Goal: Task Accomplishment & Management: Complete application form

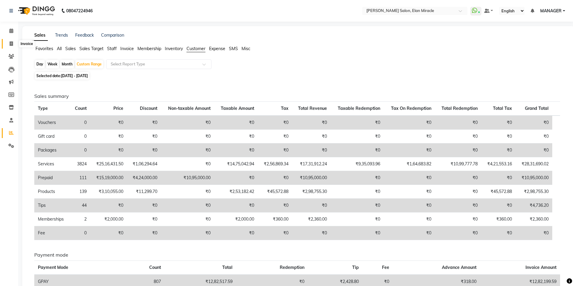
click at [10, 44] on icon at bounding box center [11, 43] width 3 height 5
select select "7738"
select select "service"
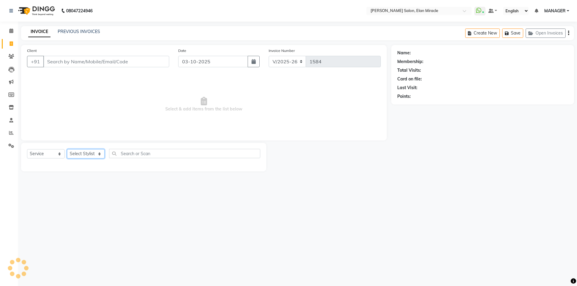
click at [82, 155] on select "Select Stylist [PERSON_NAME] ANKIT KAIF [PERSON_NAME] LUCKY MADHU MANAGER [PERS…" at bounding box center [86, 153] width 38 height 9
click at [12, 136] on span at bounding box center [11, 133] width 11 height 7
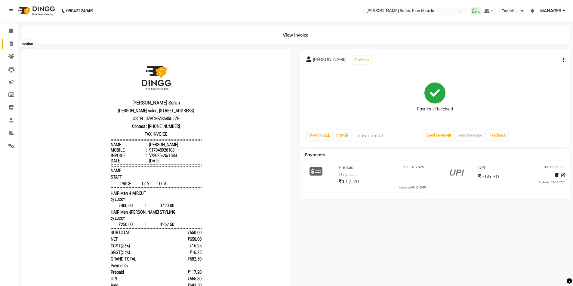
click at [12, 44] on icon at bounding box center [11, 43] width 3 height 5
select select "service"
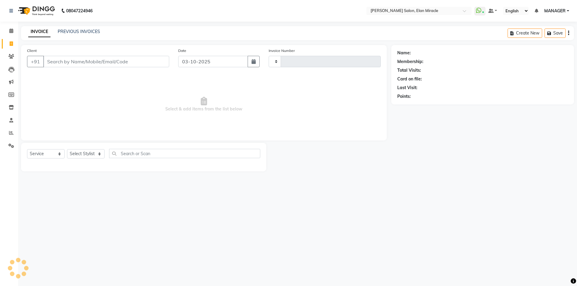
type input "1584"
select select "7738"
click at [83, 151] on select "Select Stylist" at bounding box center [86, 153] width 38 height 9
click at [83, 155] on select "Select Stylist [PERSON_NAME] ANKIT KAIF [PERSON_NAME] LUCKY MADHU MANAGER [PERS…" at bounding box center [86, 153] width 38 height 9
select select "89644"
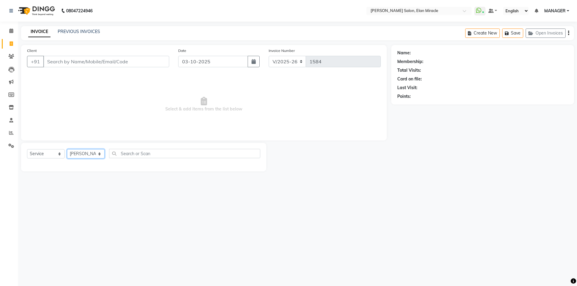
click at [67, 149] on select "Select Stylist [PERSON_NAME] ANKIT KAIF [PERSON_NAME] LUCKY MADHU MANAGER [PERS…" at bounding box center [86, 153] width 38 height 9
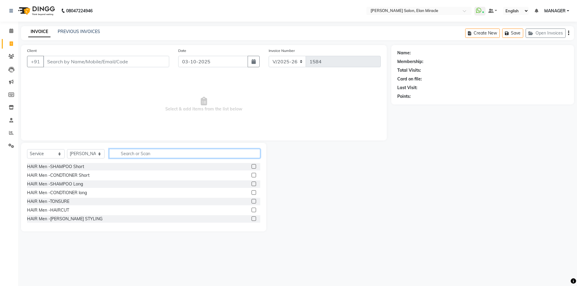
click at [165, 156] on input "text" at bounding box center [184, 153] width 151 height 9
click at [252, 212] on label at bounding box center [254, 210] width 5 height 5
click at [252, 212] on input "checkbox" at bounding box center [254, 211] width 4 height 4
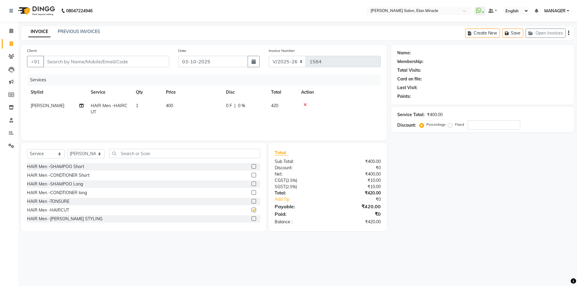
checkbox input "false"
click at [252, 218] on label at bounding box center [254, 219] width 5 height 5
click at [252, 218] on input "checkbox" at bounding box center [254, 219] width 4 height 4
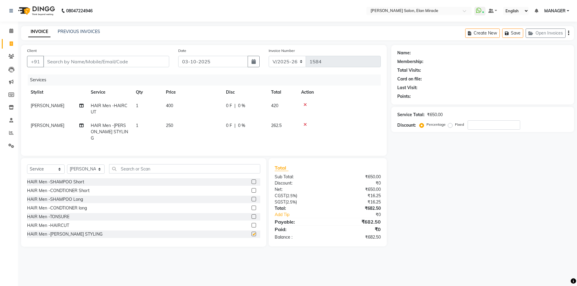
checkbox input "false"
click at [91, 169] on select "Select Stylist [PERSON_NAME] ANKIT KAIF [PERSON_NAME] LUCKY MADHU MANAGER [PERS…" at bounding box center [86, 169] width 38 height 9
select select "84023"
click at [67, 165] on select "Select Stylist [PERSON_NAME] ANKIT KAIF [PERSON_NAME] LUCKY MADHU MANAGER [PERS…" at bounding box center [86, 169] width 38 height 9
click at [165, 164] on input "text" at bounding box center [184, 168] width 151 height 9
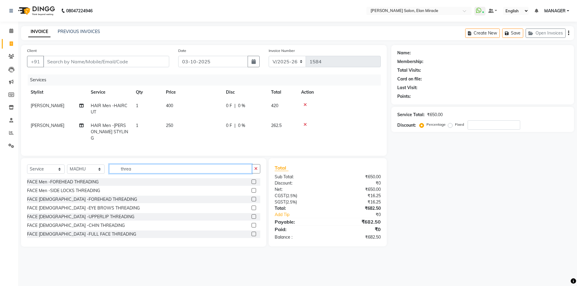
type input "threa"
click at [252, 206] on label at bounding box center [254, 208] width 5 height 5
click at [252, 207] on input "checkbox" at bounding box center [254, 209] width 4 height 4
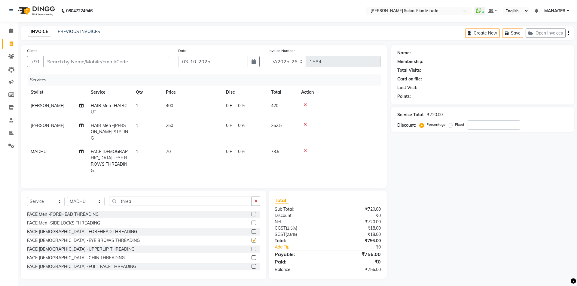
checkbox input "false"
click at [247, 246] on div "FACE [DEMOGRAPHIC_DATA] -UPPERLIP THREADING" at bounding box center [143, 250] width 233 height 8
click at [252, 247] on label at bounding box center [254, 249] width 5 height 5
click at [252, 248] on input "checkbox" at bounding box center [254, 250] width 4 height 4
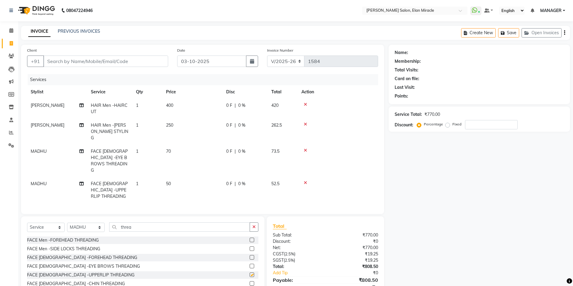
checkbox input "false"
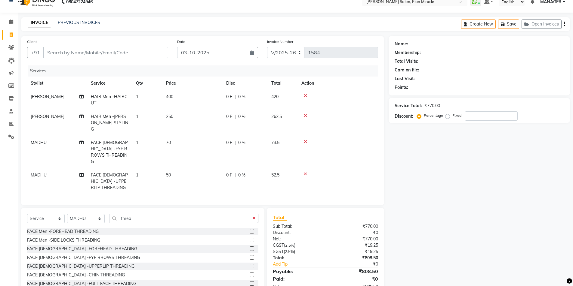
scroll to position [14, 0]
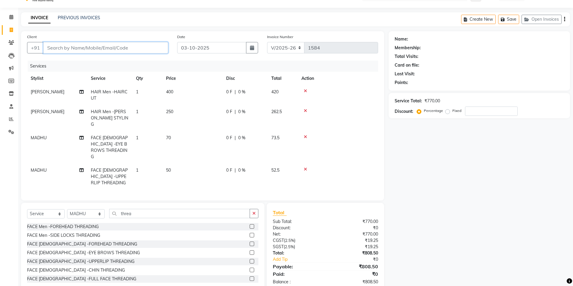
click at [134, 43] on input "Client" at bounding box center [105, 47] width 125 height 11
type input "7"
type input "0"
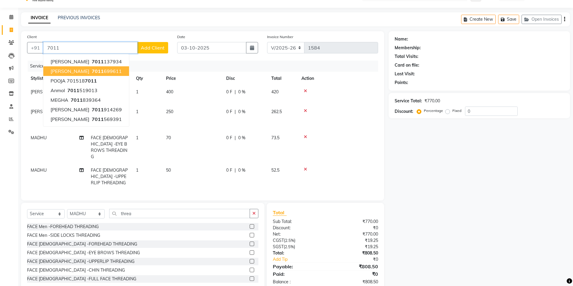
click at [72, 70] on span "[PERSON_NAME]" at bounding box center [70, 71] width 39 height 6
type input "7011699611"
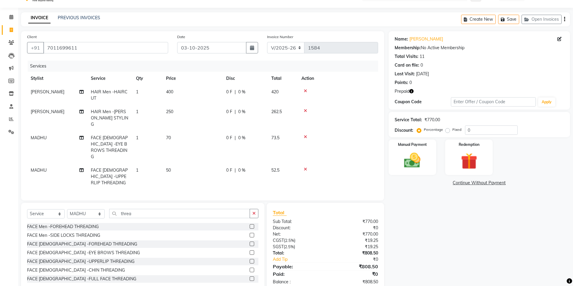
click at [412, 91] on icon "button" at bounding box center [411, 91] width 4 height 4
click at [449, 164] on div "Redemption" at bounding box center [469, 157] width 50 height 37
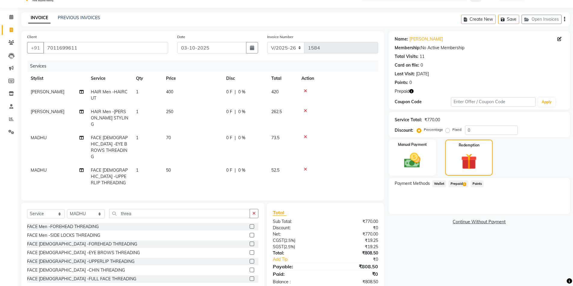
click at [456, 183] on span "Prepaid 1" at bounding box center [458, 184] width 20 height 7
click at [559, 208] on button "Add" at bounding box center [549, 208] width 22 height 10
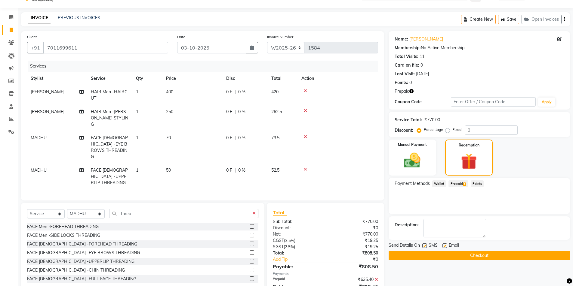
scroll to position [26, 0]
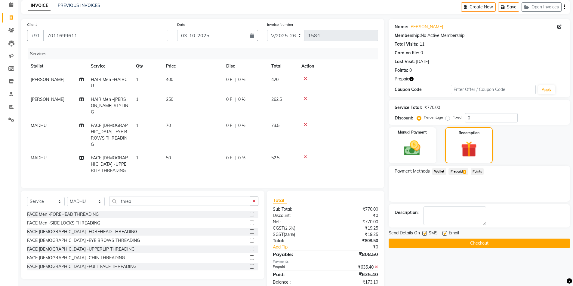
click at [412, 80] on icon "button" at bounding box center [411, 79] width 4 height 4
click at [424, 145] on img at bounding box center [412, 149] width 28 height 20
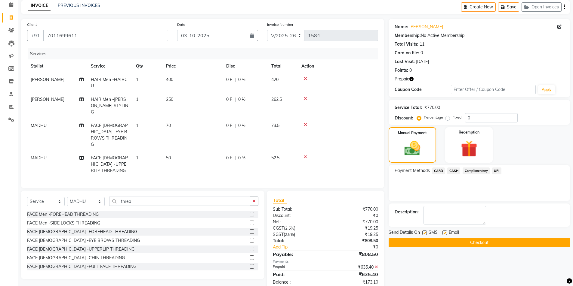
click at [498, 169] on span "UPI" at bounding box center [496, 171] width 9 height 7
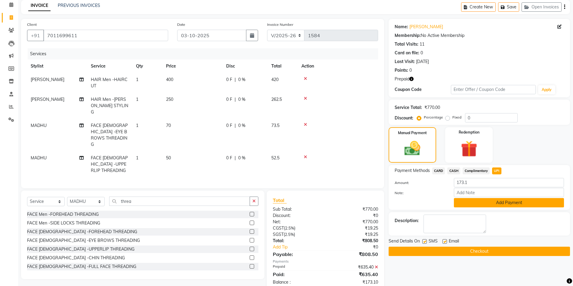
click at [496, 203] on button "Add Payment" at bounding box center [509, 202] width 110 height 9
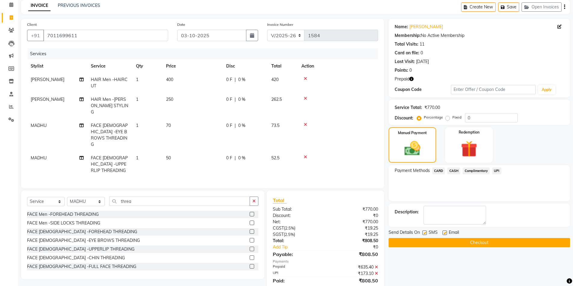
click at [473, 242] on button "Checkout" at bounding box center [478, 242] width 181 height 9
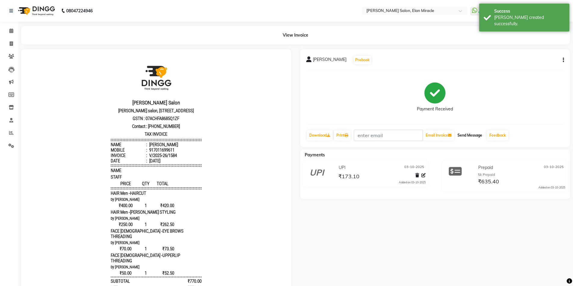
click at [461, 131] on button "Send Message" at bounding box center [469, 135] width 29 height 10
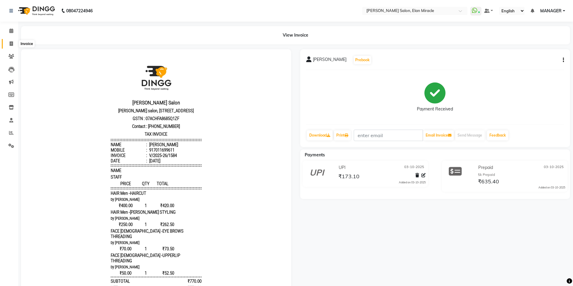
click at [11, 44] on icon at bounding box center [11, 43] width 3 height 5
select select "7738"
select select "service"
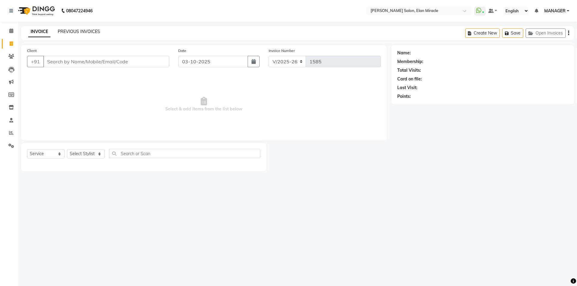
click at [90, 33] on link "PREVIOUS INVOICES" at bounding box center [79, 31] width 42 height 5
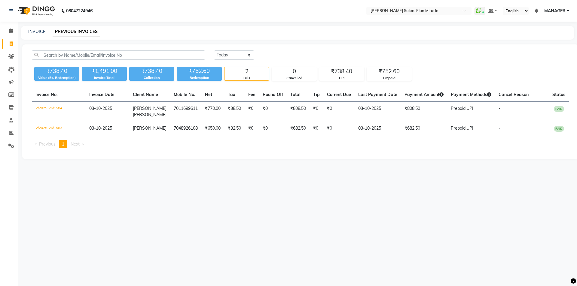
click at [297, 178] on div "08047224946 Select Location × [PERSON_NAME] Salon, Elan Miracle WhatsApp Status…" at bounding box center [288, 143] width 577 height 286
drag, startPoint x: 334, startPoint y: 68, endPoint x: 357, endPoint y: 68, distance: 23.1
click at [357, 68] on div "₹738.40" at bounding box center [342, 71] width 44 height 8
drag, startPoint x: 375, startPoint y: 73, endPoint x: 403, endPoint y: 81, distance: 28.6
click at [403, 81] on div "₹752.60 Prepaid" at bounding box center [389, 74] width 45 height 14
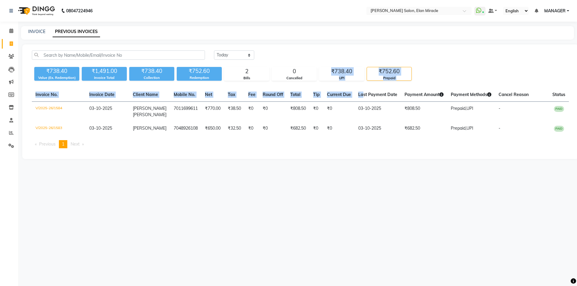
drag, startPoint x: 326, startPoint y: 71, endPoint x: 357, endPoint y: 87, distance: 34.8
click at [357, 87] on div "[DATE] [DATE] Custom Range ₹738.40 Value (Ex. Redemption) ₹1,491.00 Invoice Tot…" at bounding box center [300, 101] width 556 height 115
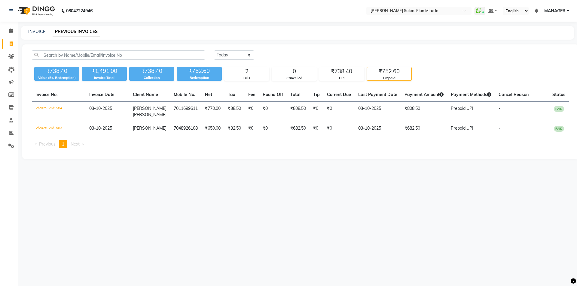
click at [371, 151] on div "[DATE] [DATE] Custom Range ₹738.40 Value (Ex. Redemption) ₹1,491.00 Invoice Tot…" at bounding box center [300, 101] width 556 height 115
drag, startPoint x: 403, startPoint y: 72, endPoint x: 400, endPoint y: 79, distance: 7.4
click at [400, 79] on div "₹752.60 Prepaid" at bounding box center [389, 74] width 45 height 14
drag, startPoint x: 375, startPoint y: 70, endPoint x: 404, endPoint y: 81, distance: 30.7
click at [404, 81] on div "₹752.60 Prepaid" at bounding box center [389, 74] width 45 height 14
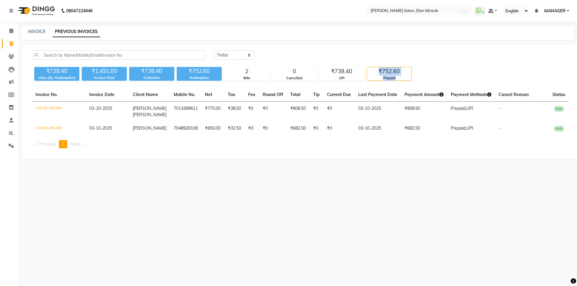
click at [431, 74] on div "₹738.40 Value (Ex. Redemption) ₹1,491.00 Invoice Total ₹738.40 Collection ₹752.…" at bounding box center [300, 73] width 537 height 16
click at [12, 45] on icon at bounding box center [11, 43] width 3 height 5
select select "service"
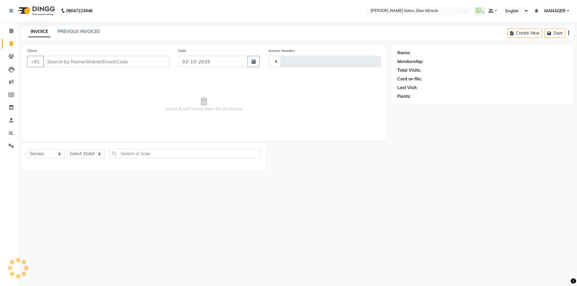
type input "1585"
select select "7738"
